Goal: Transaction & Acquisition: Purchase product/service

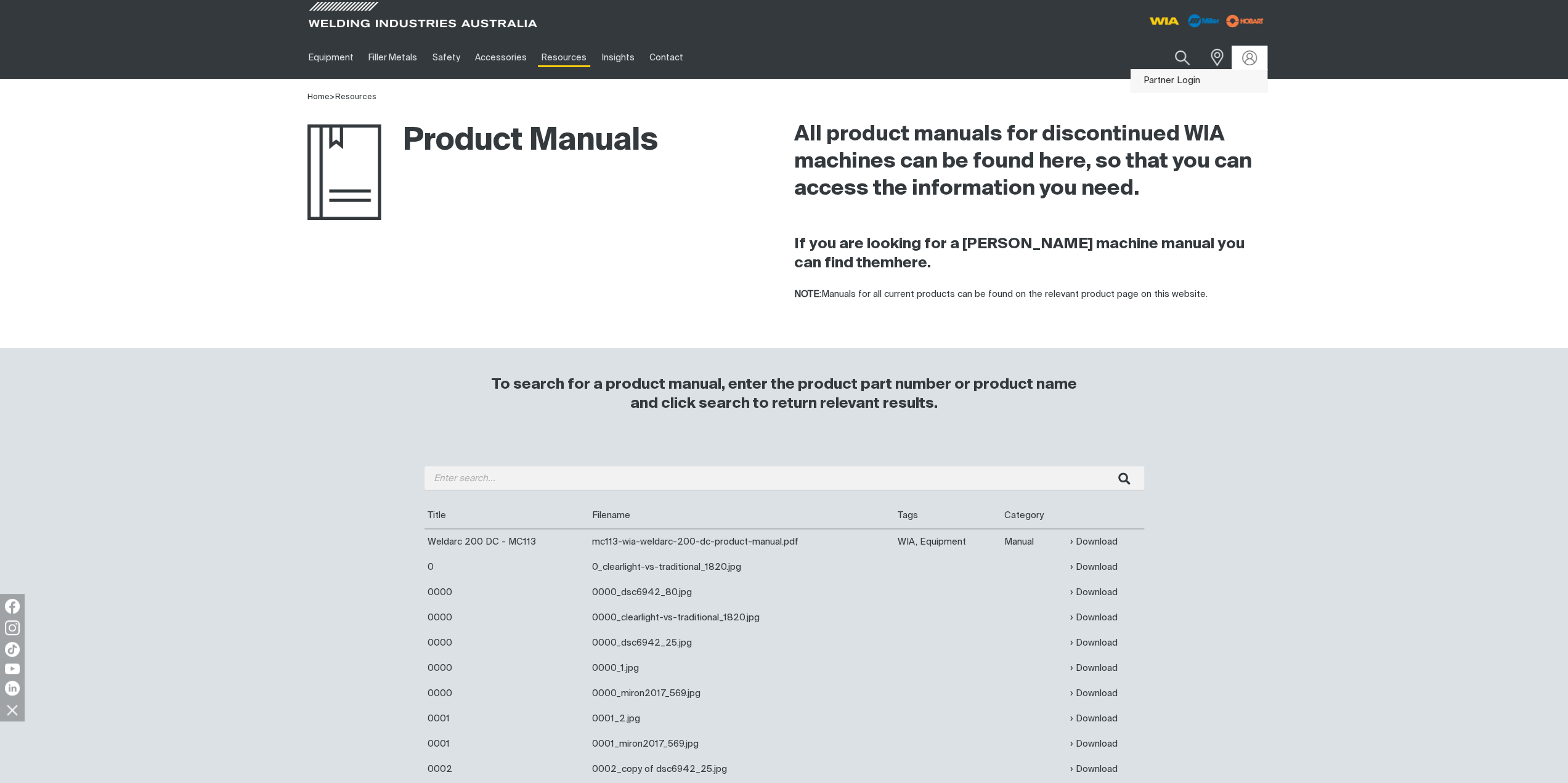
click at [1220, 77] on link "Partner Login" at bounding box center [1199, 81] width 136 height 23
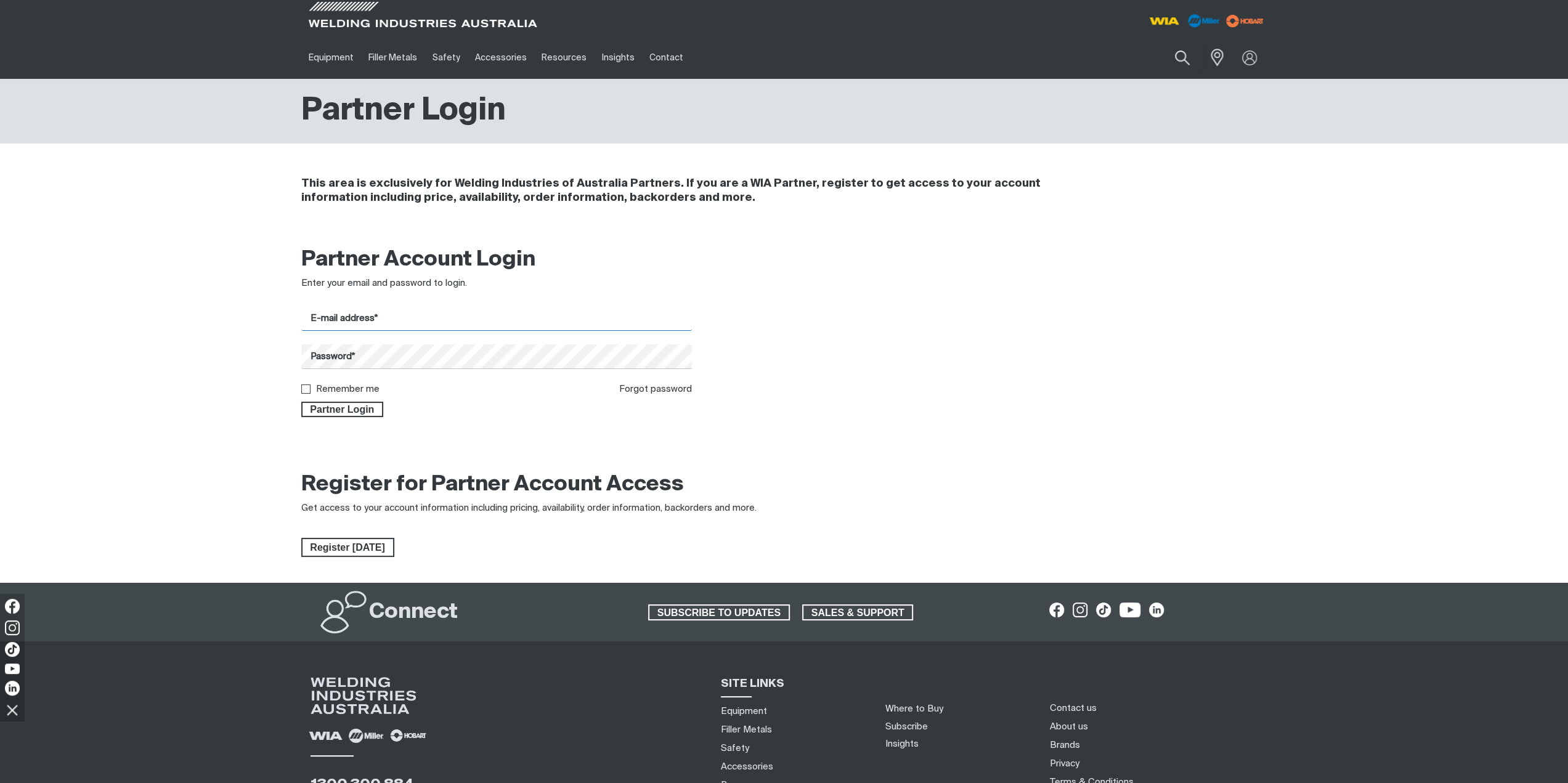
drag, startPoint x: 535, startPoint y: 322, endPoint x: 546, endPoint y: 338, distance: 19.4
click at [535, 322] on input "E-mail address*" at bounding box center [497, 318] width 391 height 24
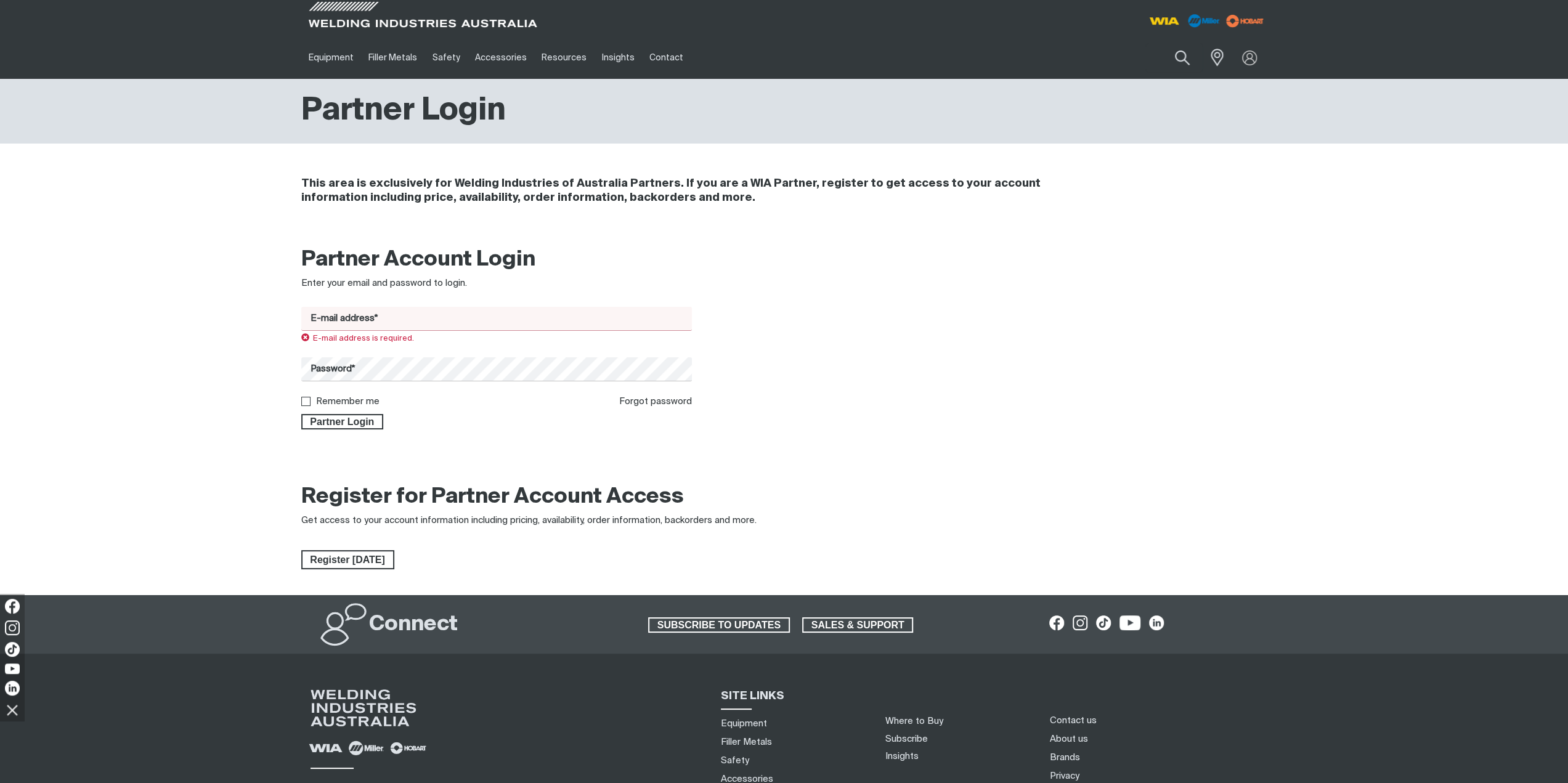
type input "[EMAIL_ADDRESS][DOMAIN_NAME]"
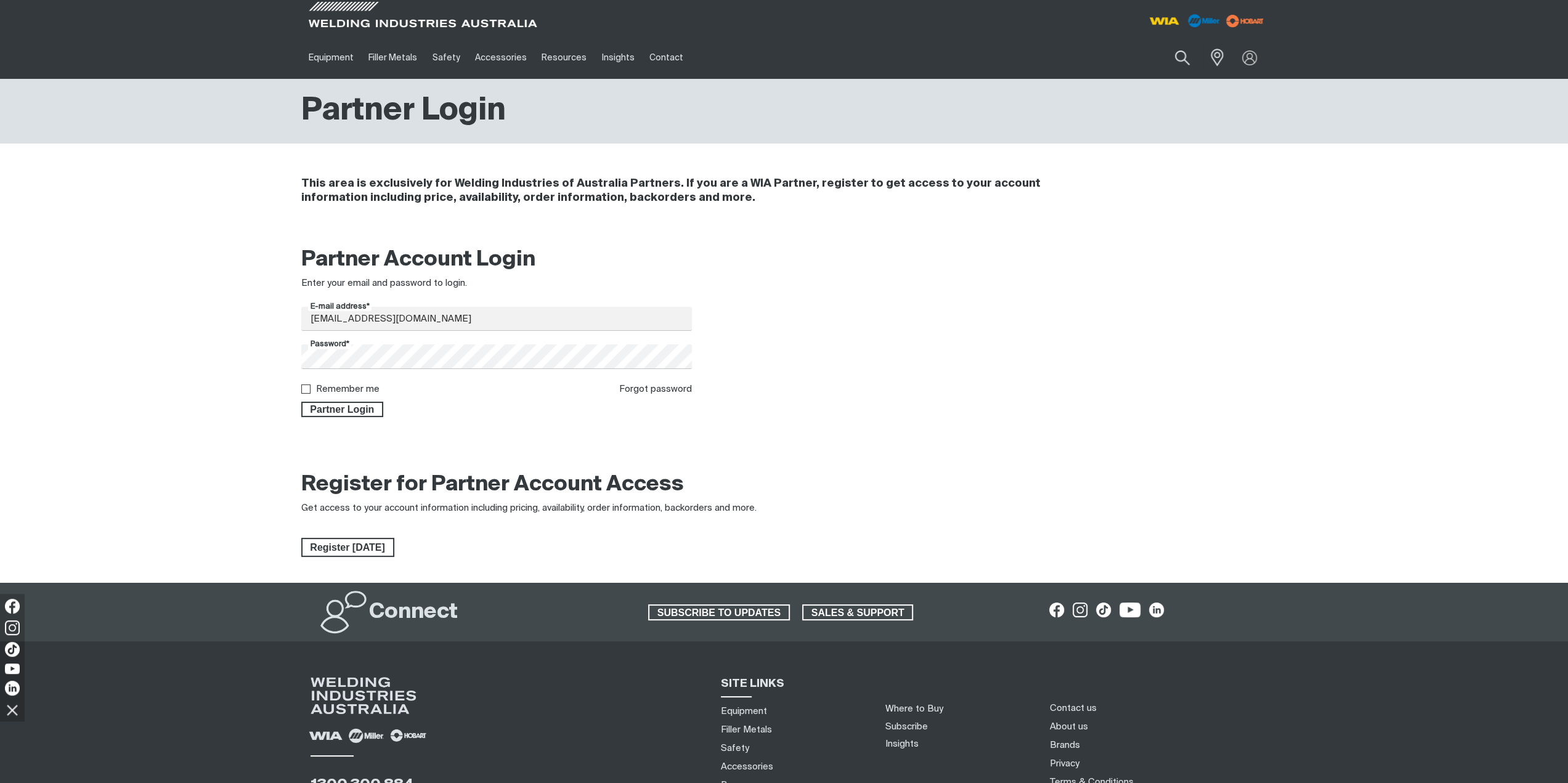
click at [371, 387] on label "Remember me" at bounding box center [348, 389] width 64 height 9
click at [309, 387] on input "Remember me" at bounding box center [305, 389] width 8 height 8
checkbox input "true"
click at [368, 409] on span "Partner Login" at bounding box center [342, 409] width 80 height 16
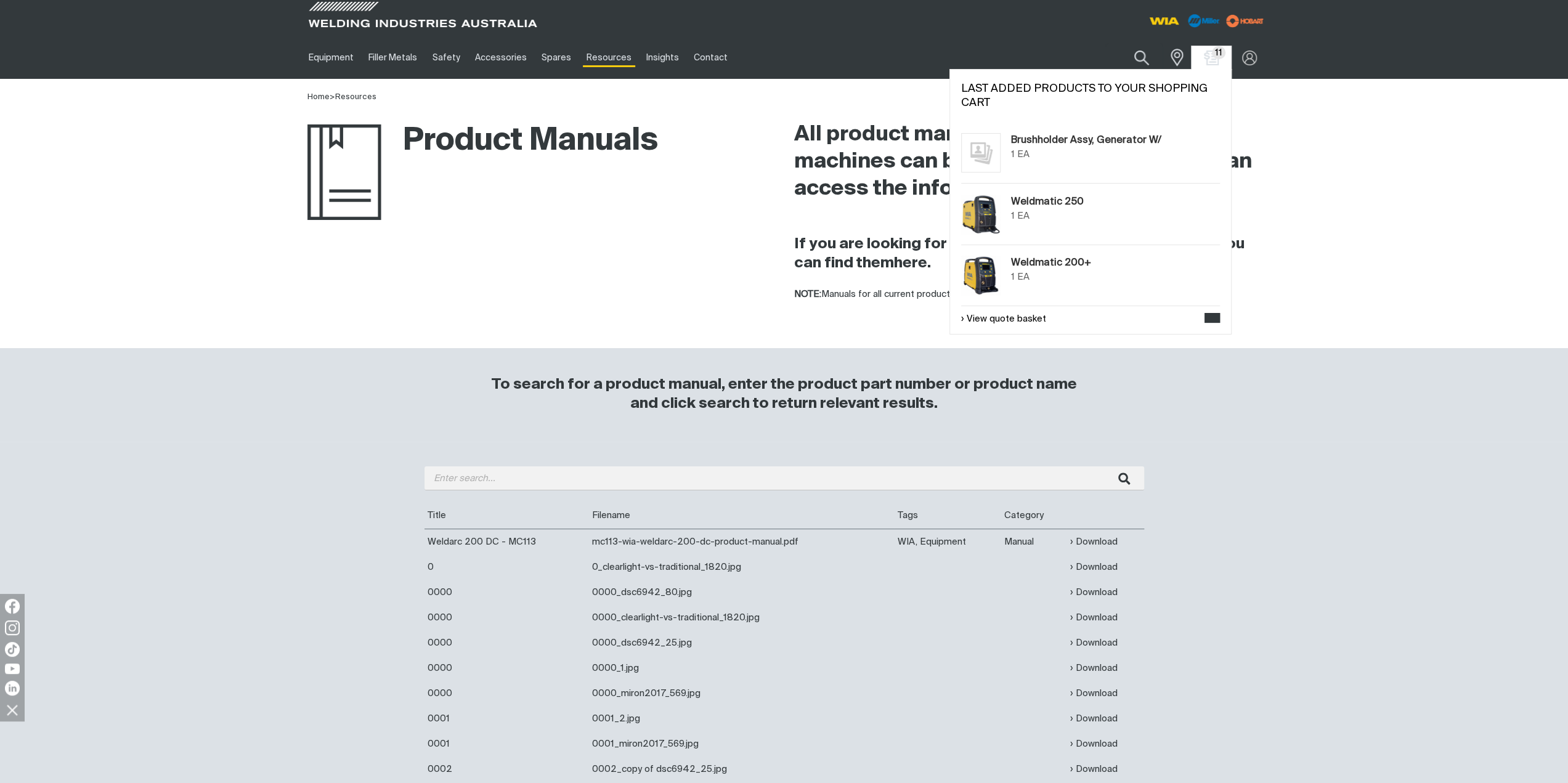
click at [1204, 49] on div "11 11" at bounding box center [1211, 58] width 40 height 23
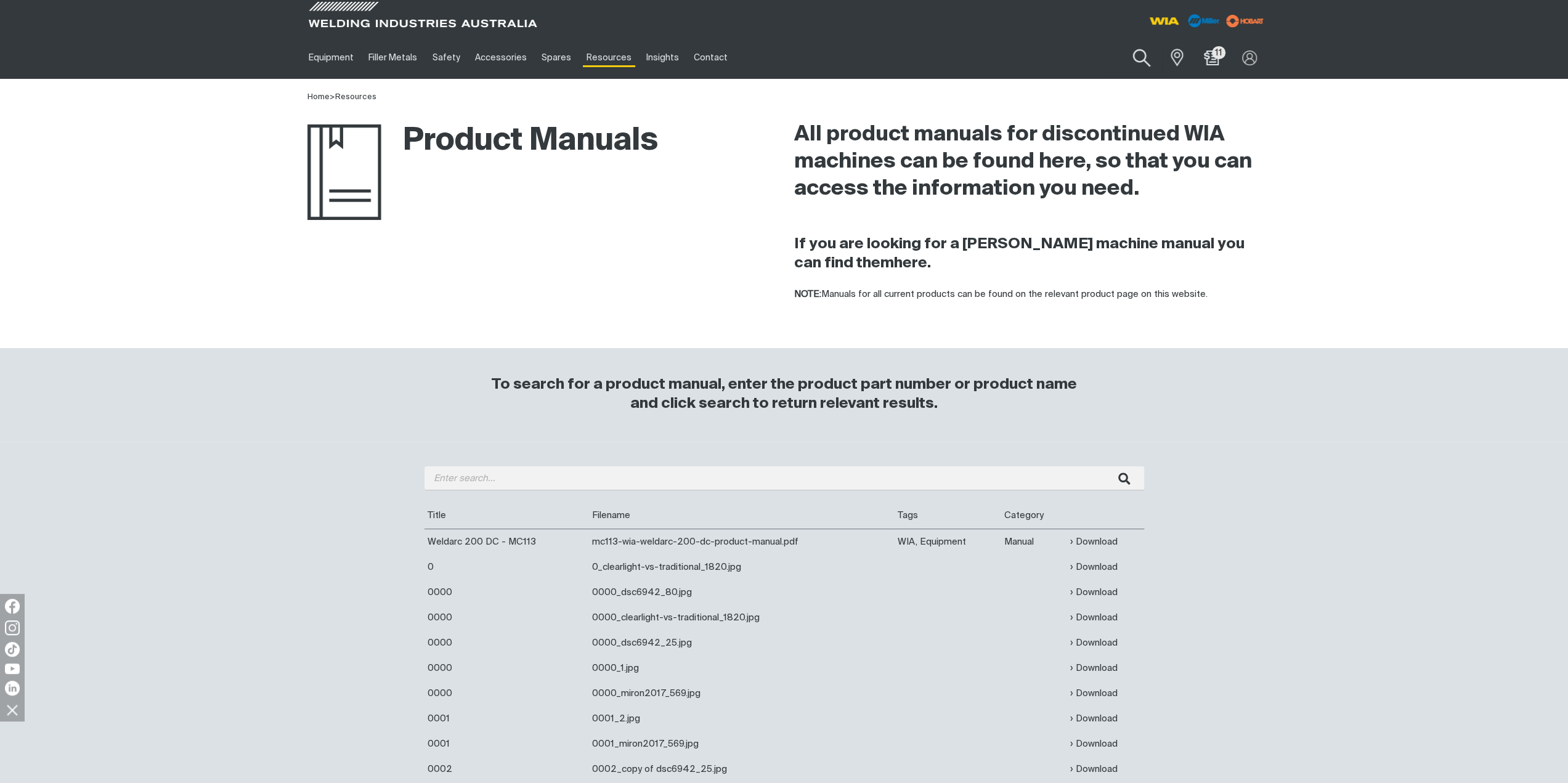
click at [1138, 58] on button "Search products" at bounding box center [1142, 58] width 50 height 35
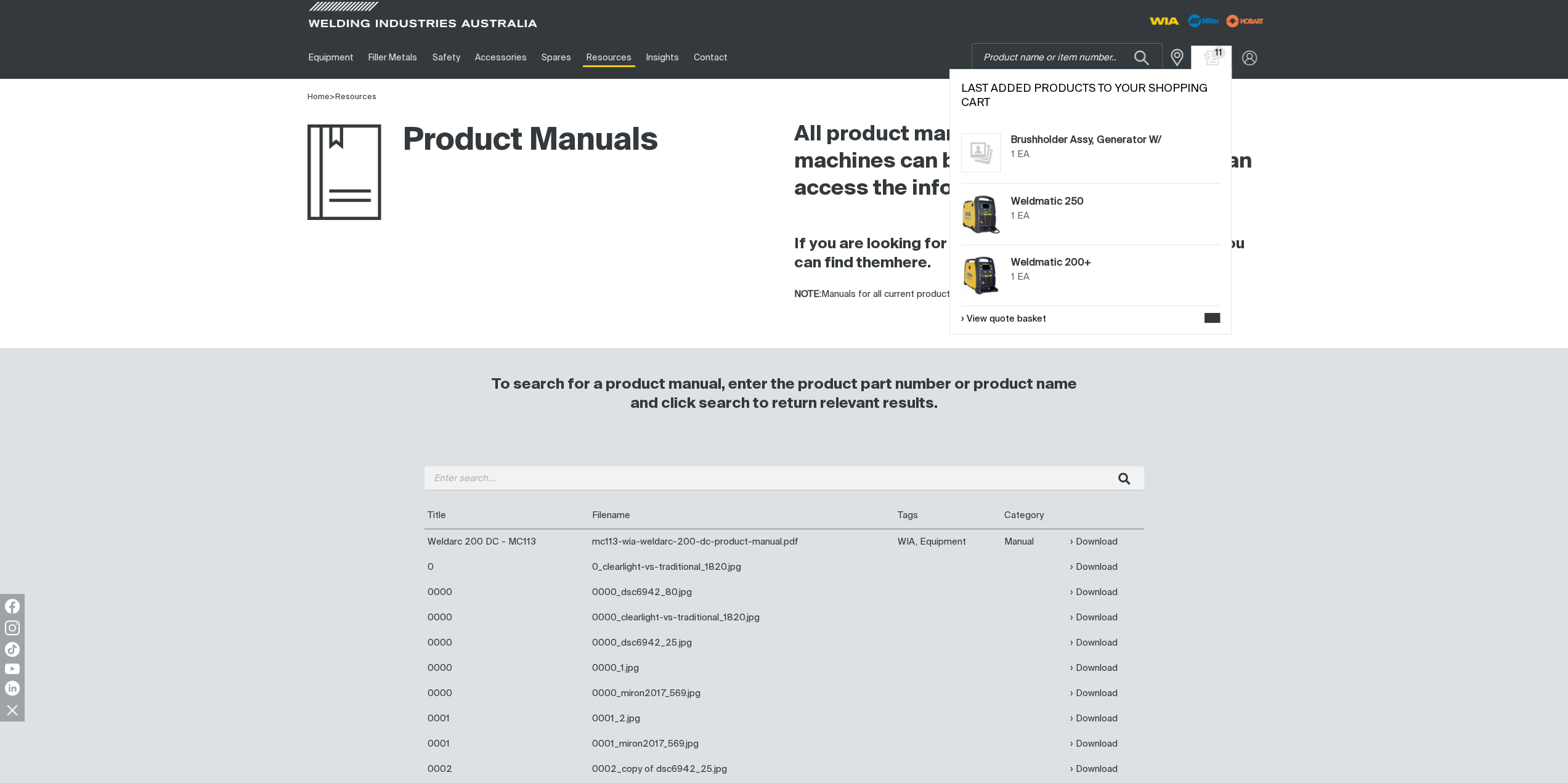
click at [1215, 51] on span "11" at bounding box center [1219, 53] width 14 height 13
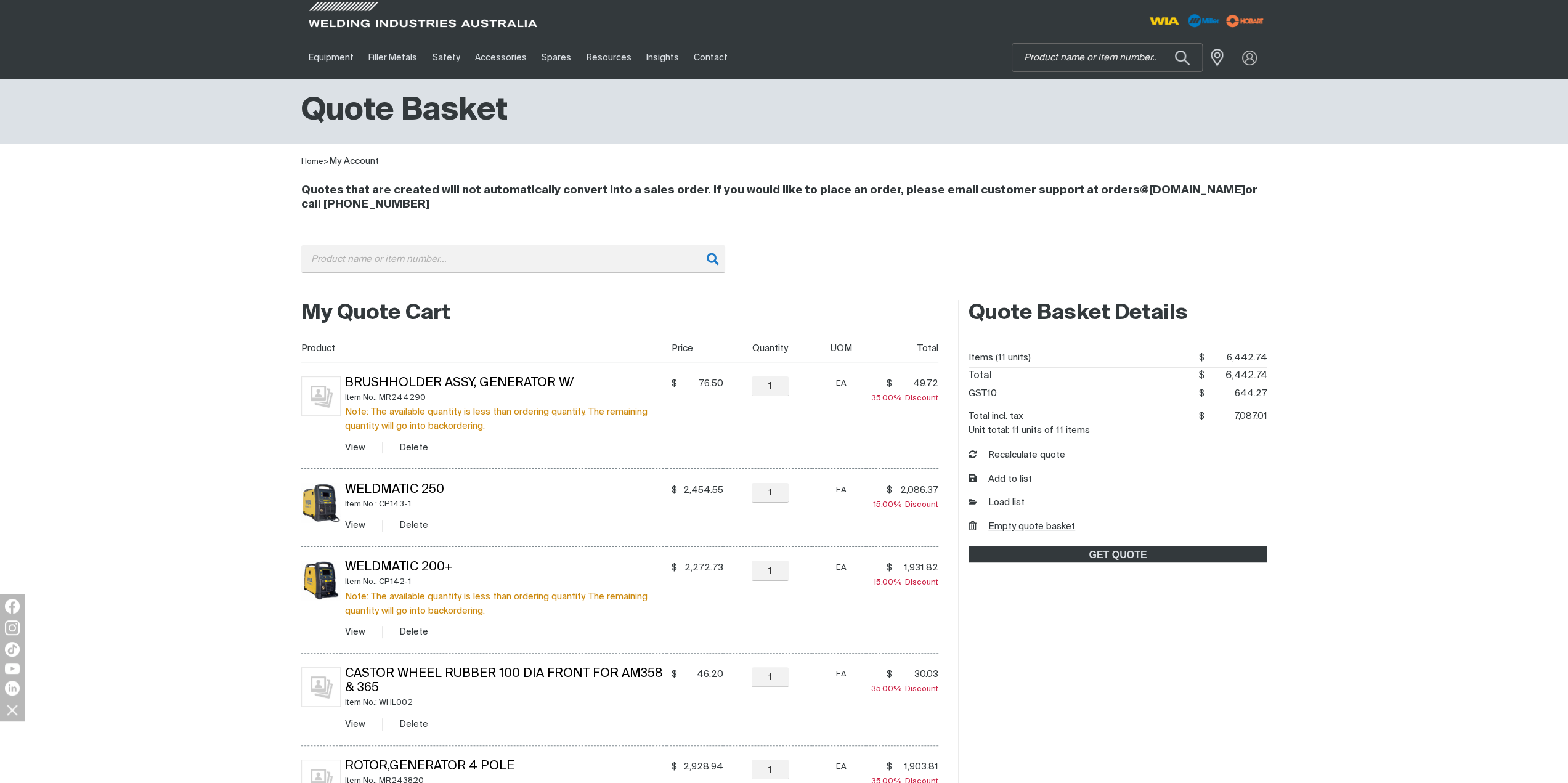
click at [1016, 527] on button "Empty quote basket" at bounding box center [1022, 527] width 107 height 14
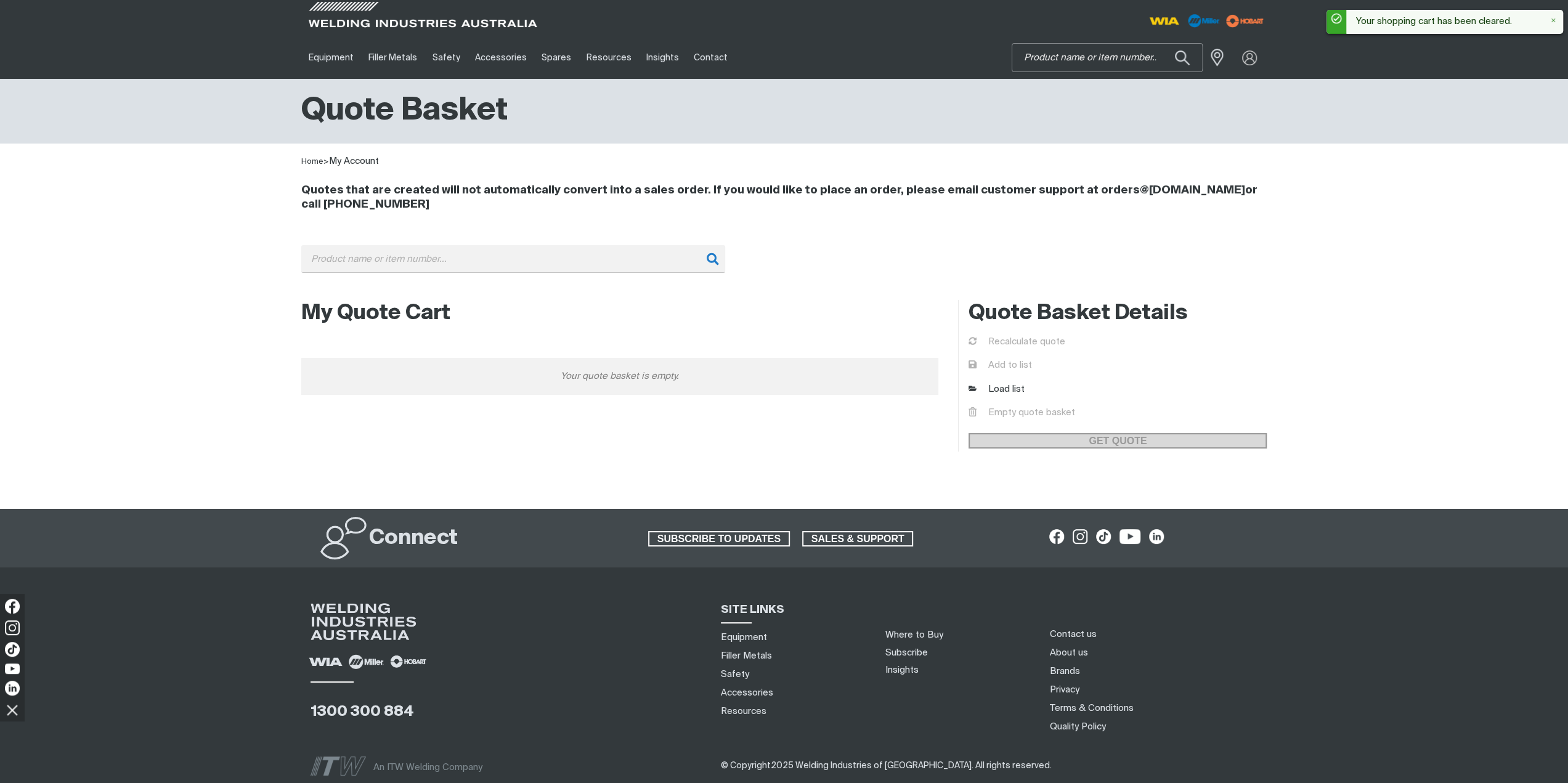
click at [1094, 62] on input "Search" at bounding box center [1107, 57] width 190 height 28
type input "297368"
click at [1109, 94] on span "Kit Service Air Comp Switch - MR 297368" at bounding box center [1122, 86] width 141 height 21
